Goal: Transaction & Acquisition: Purchase product/service

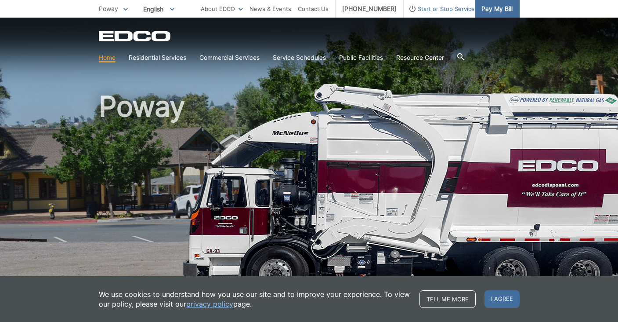
click at [502, 10] on span "Pay My Bill" at bounding box center [497, 9] width 31 height 10
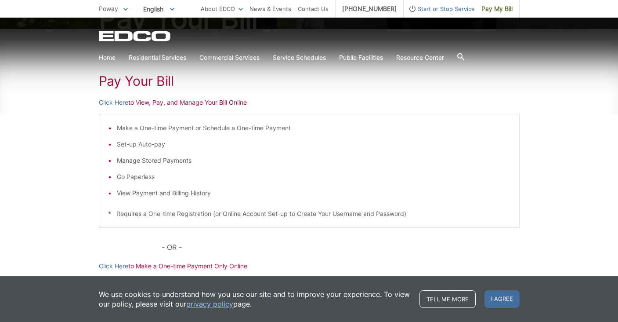
scroll to position [124, 0]
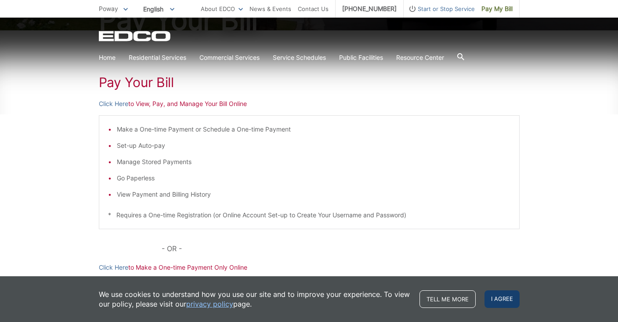
click at [501, 299] on span "I agree" at bounding box center [502, 299] width 35 height 18
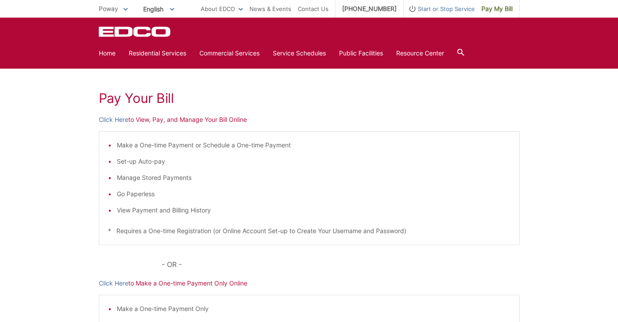
scroll to position [106, 0]
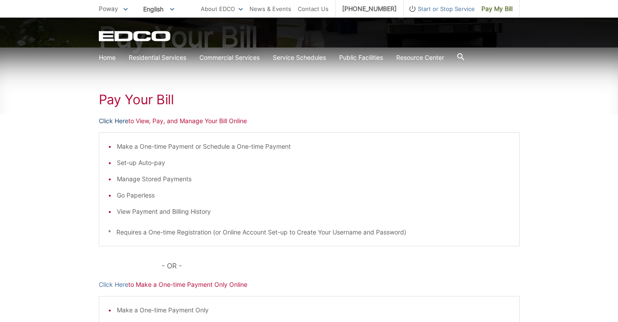
click at [106, 119] on link "Click Here" at bounding box center [113, 121] width 29 height 10
